Goal: Task Accomplishment & Management: Use online tool/utility

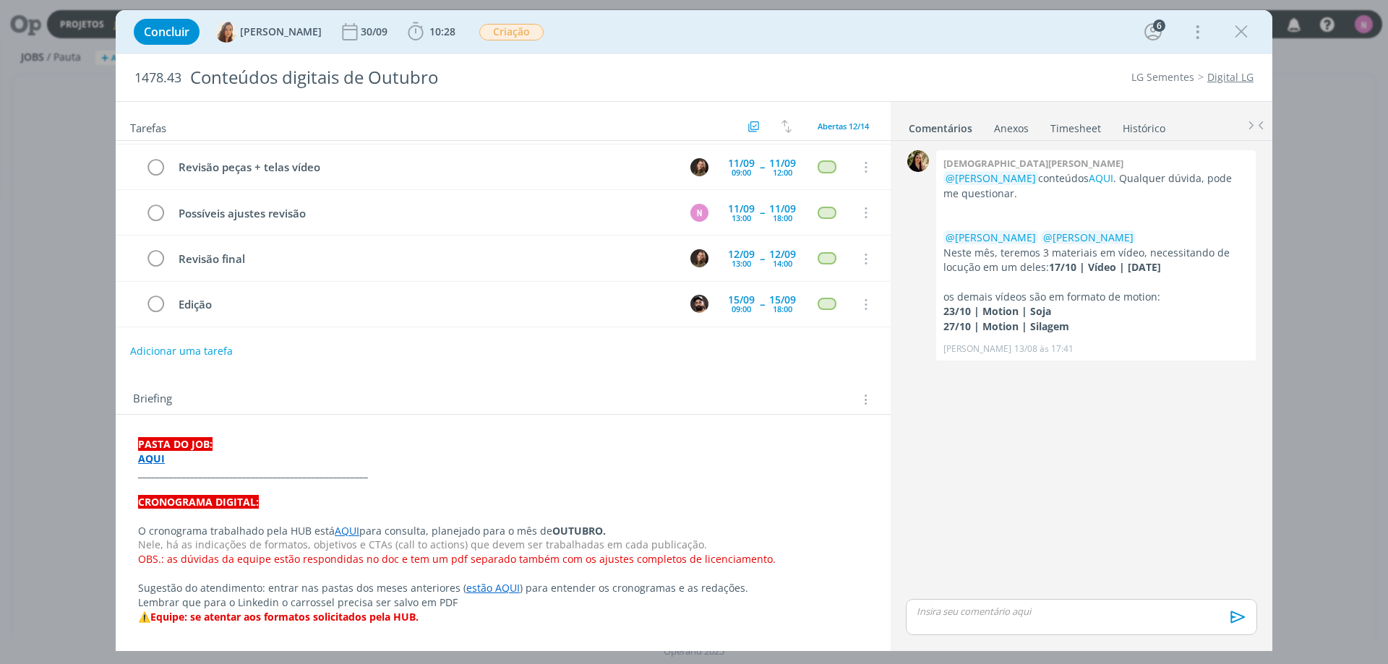
scroll to position [145, 0]
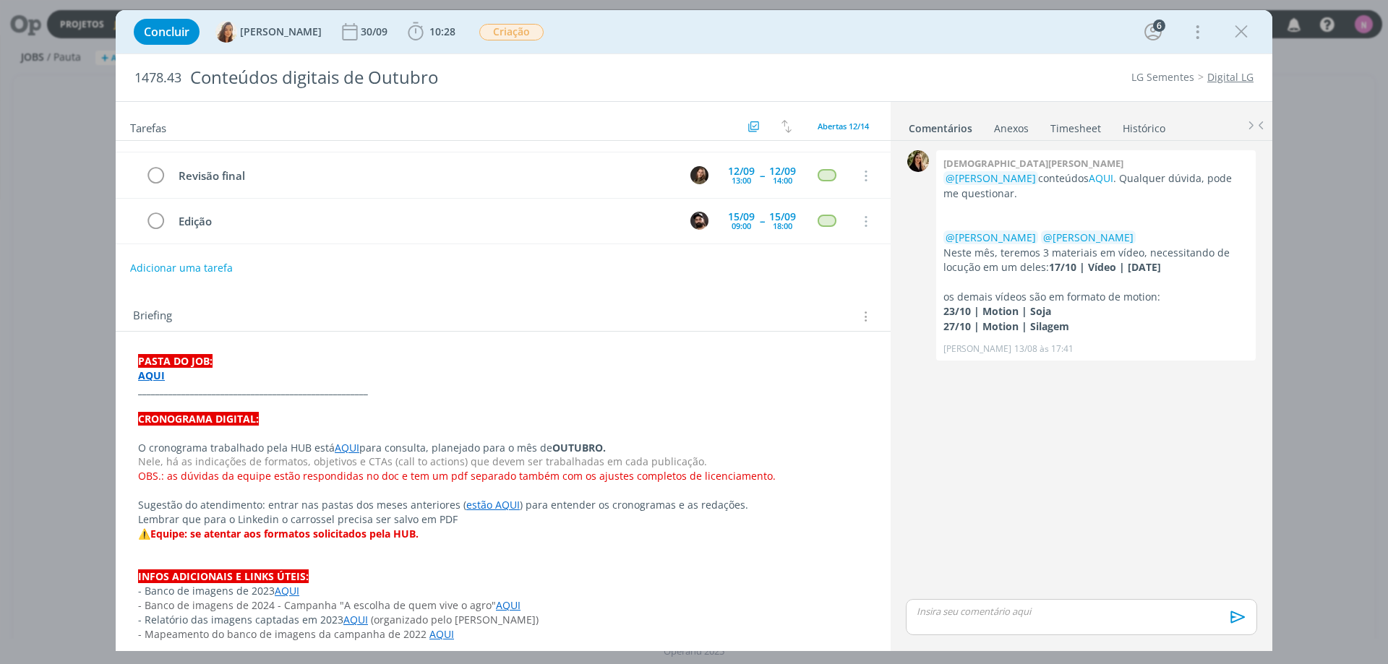
click at [159, 375] on strong "AQUI" at bounding box center [151, 376] width 27 height 14
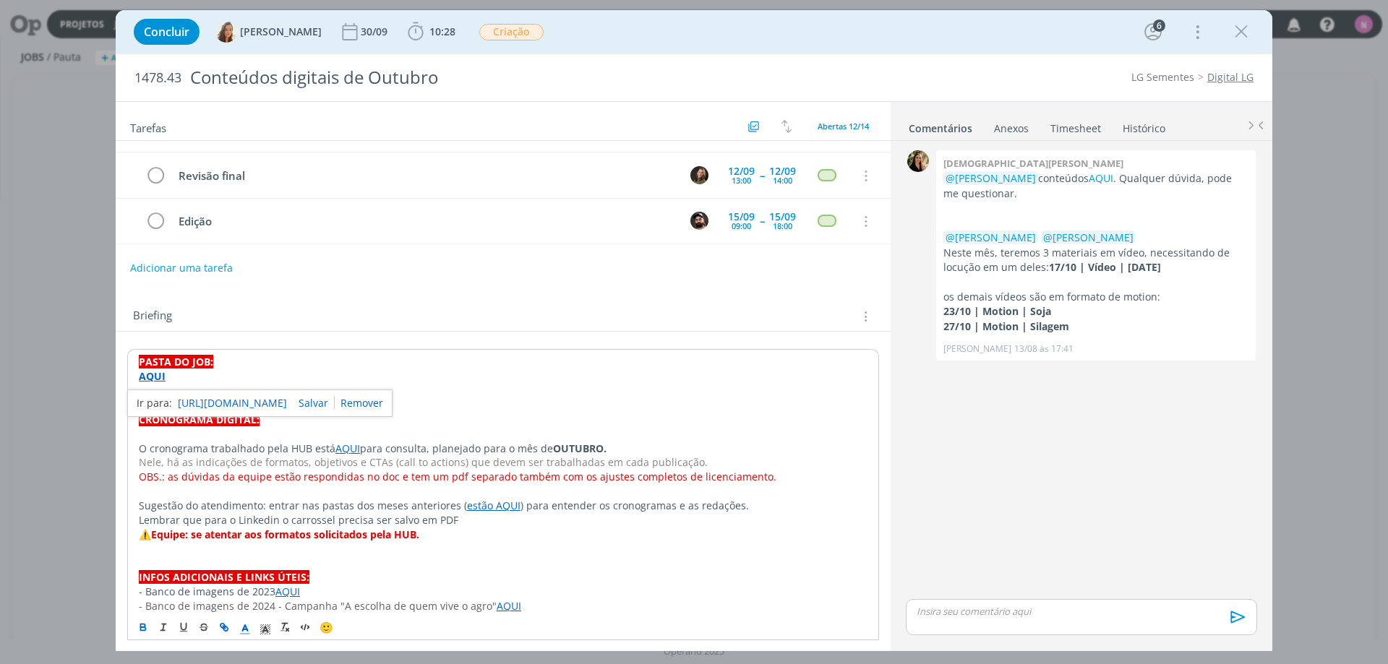
click at [187, 401] on link "[URL][DOMAIN_NAME]" at bounding box center [232, 403] width 109 height 19
click at [1089, 181] on link "AQUI" at bounding box center [1101, 178] width 25 height 14
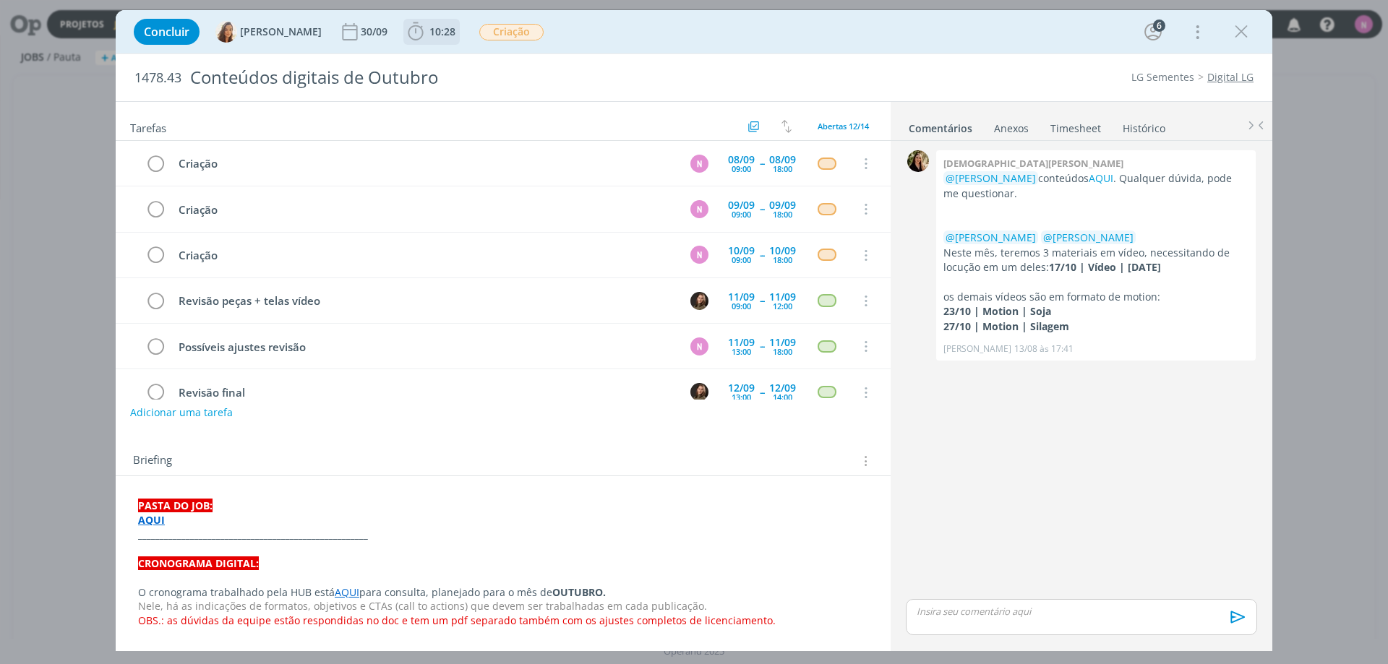
click at [432, 33] on span "10:28" at bounding box center [442, 32] width 26 height 14
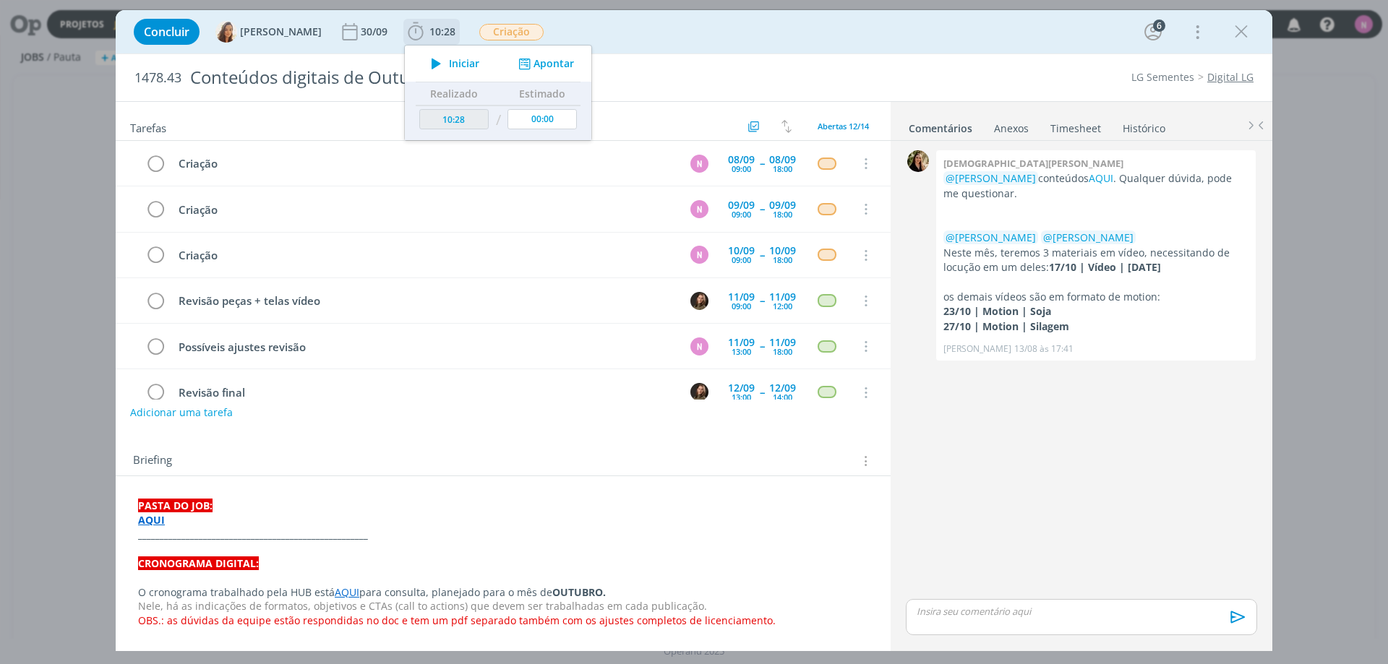
click at [462, 64] on span "Iniciar" at bounding box center [464, 64] width 30 height 10
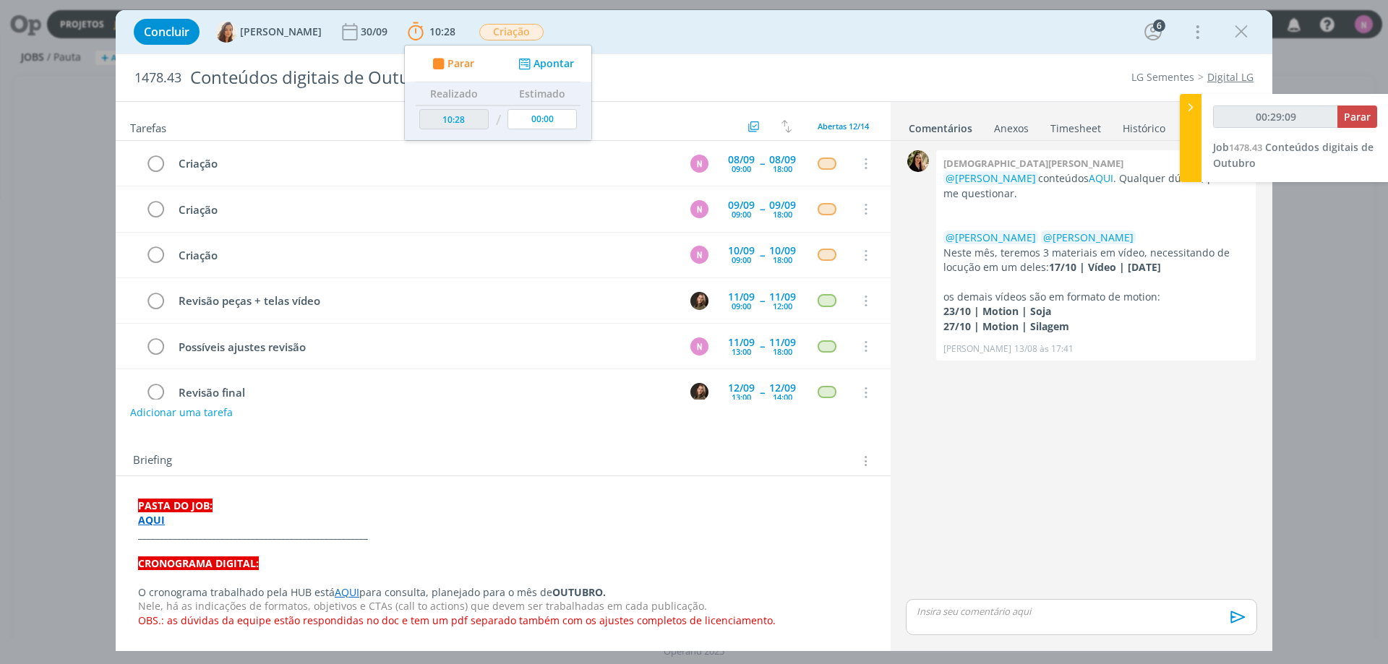
type input "00:30:09"
